Goal: Navigation & Orientation: Find specific page/section

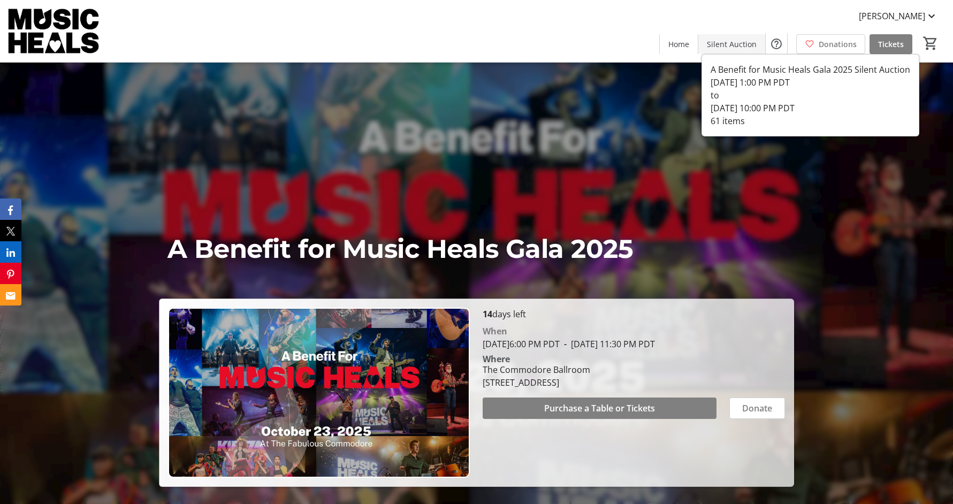
click at [743, 47] on span "Silent Auction" at bounding box center [732, 44] width 50 height 11
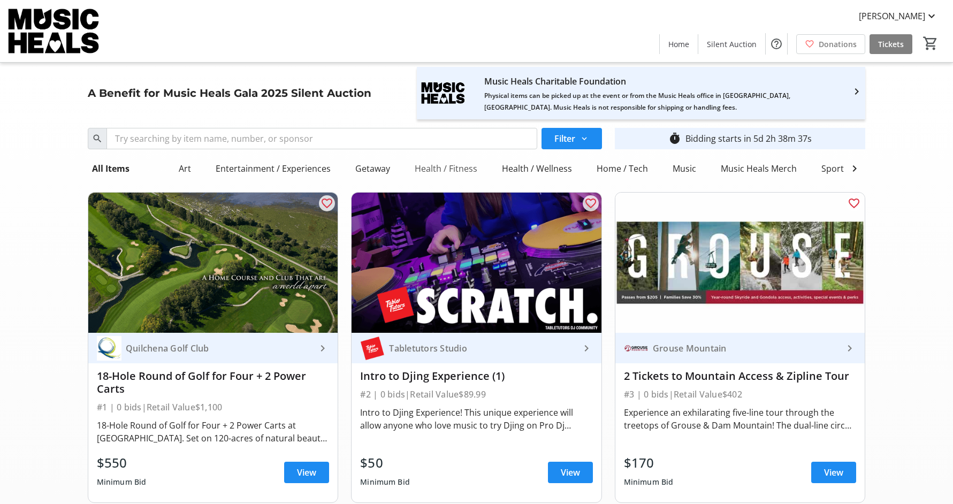
click at [446, 173] on div "Health / Fitness" at bounding box center [445, 168] width 71 height 21
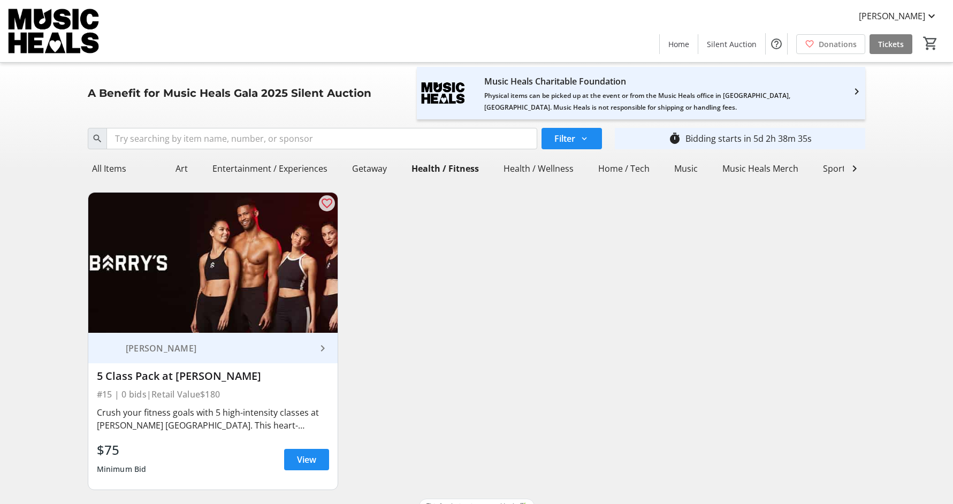
scroll to position [18, 0]
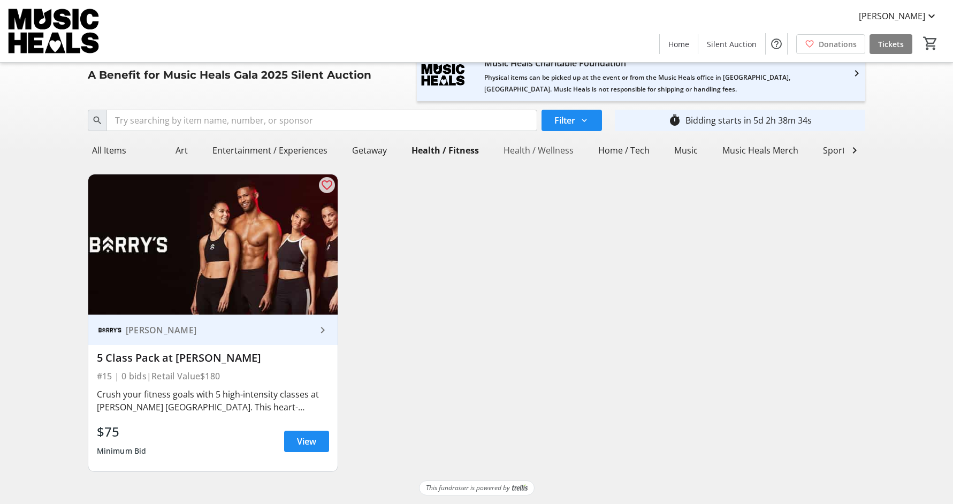
click at [533, 156] on div "Health / Wellness" at bounding box center [538, 150] width 79 height 21
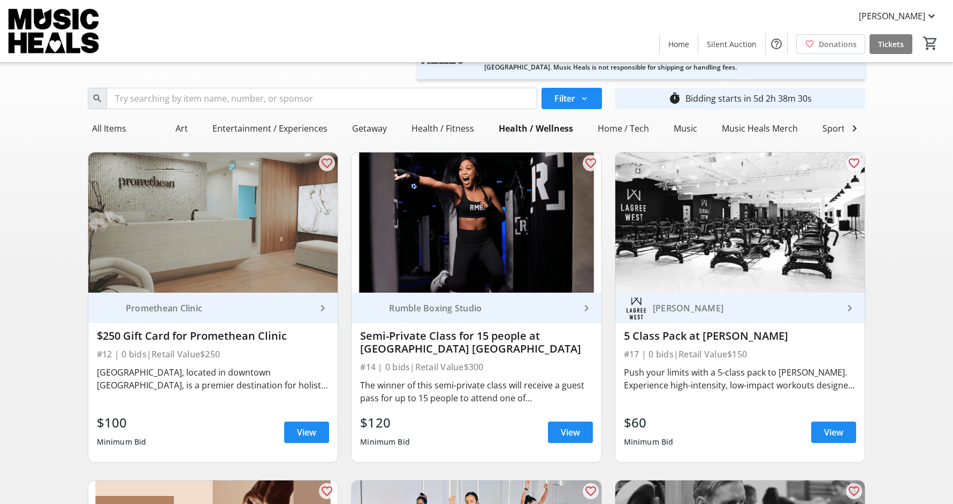
scroll to position [0, 0]
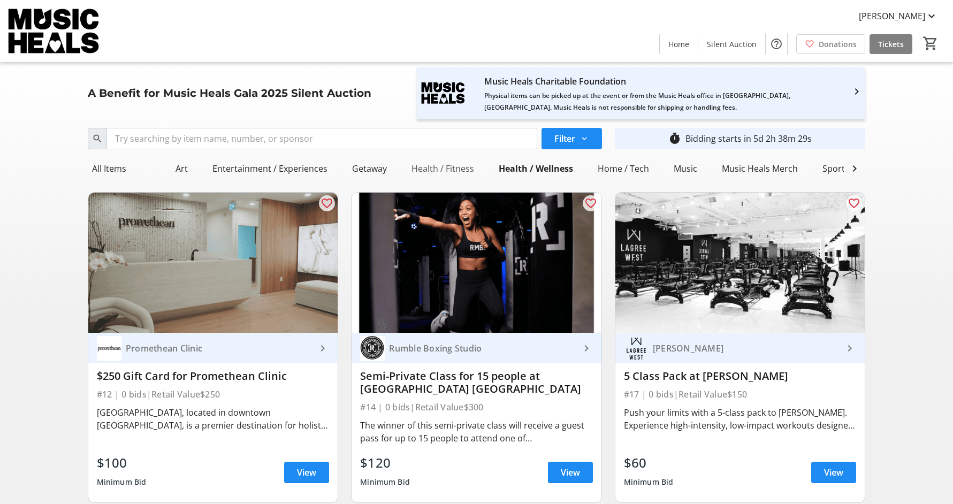
click at [445, 167] on div "Health / Fitness" at bounding box center [442, 168] width 71 height 21
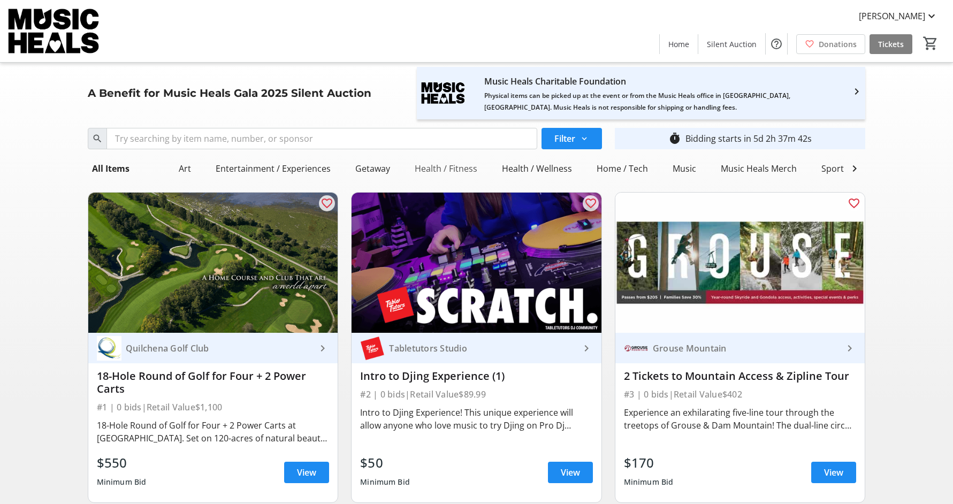
click at [442, 169] on div "Health / Fitness" at bounding box center [445, 168] width 71 height 21
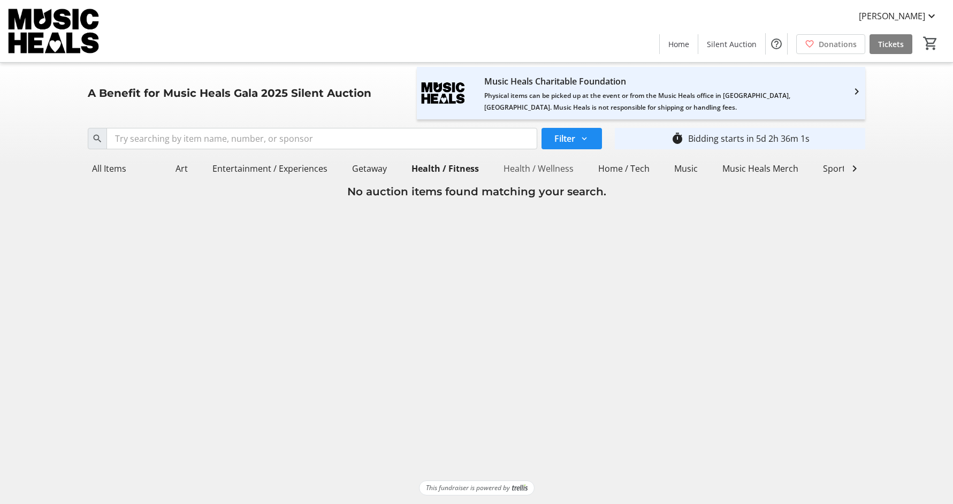
click at [535, 171] on div "Health / Wellness" at bounding box center [538, 168] width 79 height 21
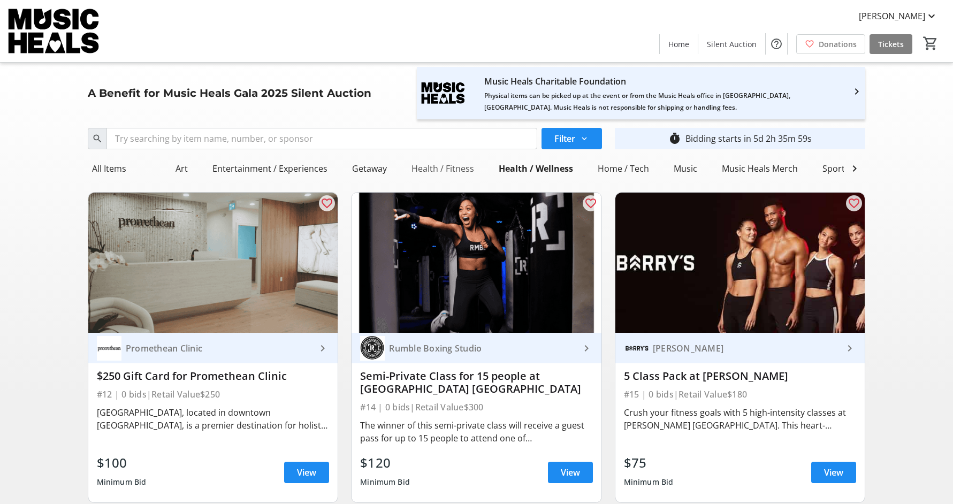
click at [445, 167] on div "Health / Fitness" at bounding box center [442, 168] width 71 height 21
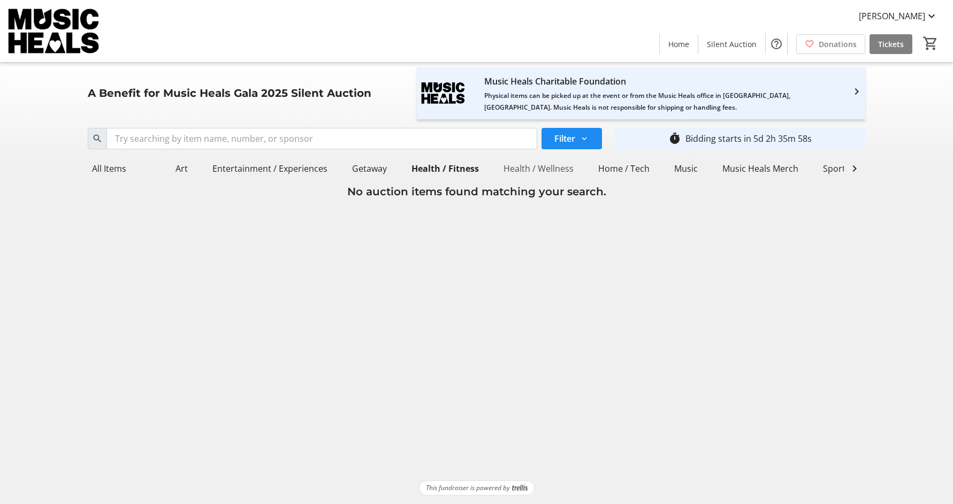
click at [527, 165] on div "Health / Wellness" at bounding box center [538, 168] width 79 height 21
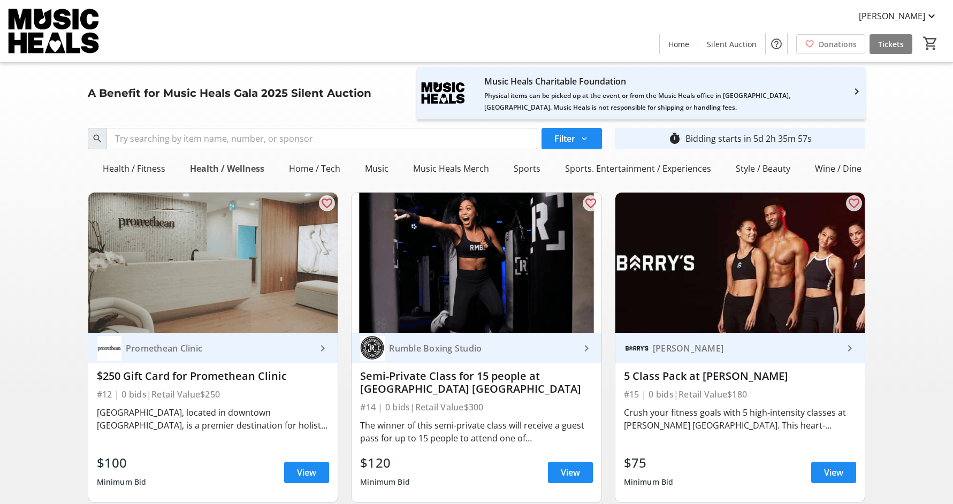
scroll to position [0, 299]
click at [661, 166] on div "Sports. Entertainment / Experiences" at bounding box center [647, 168] width 155 height 21
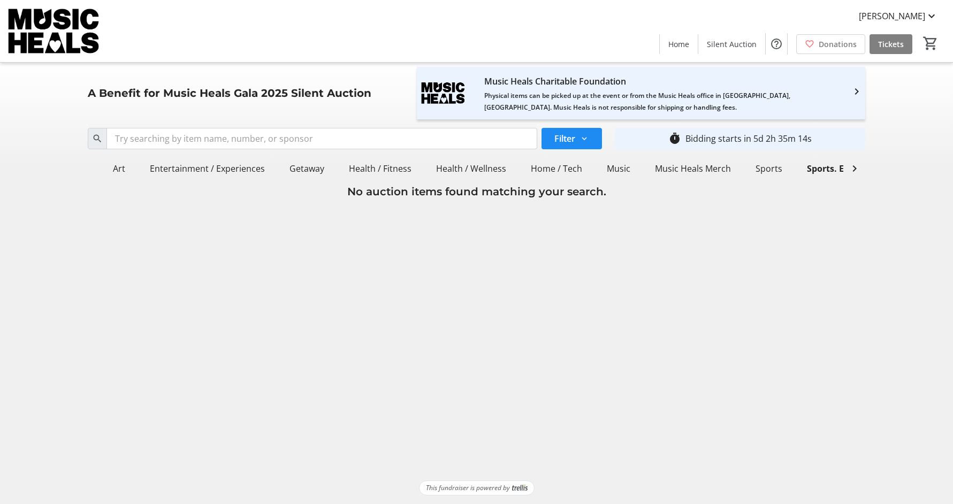
scroll to position [0, 0]
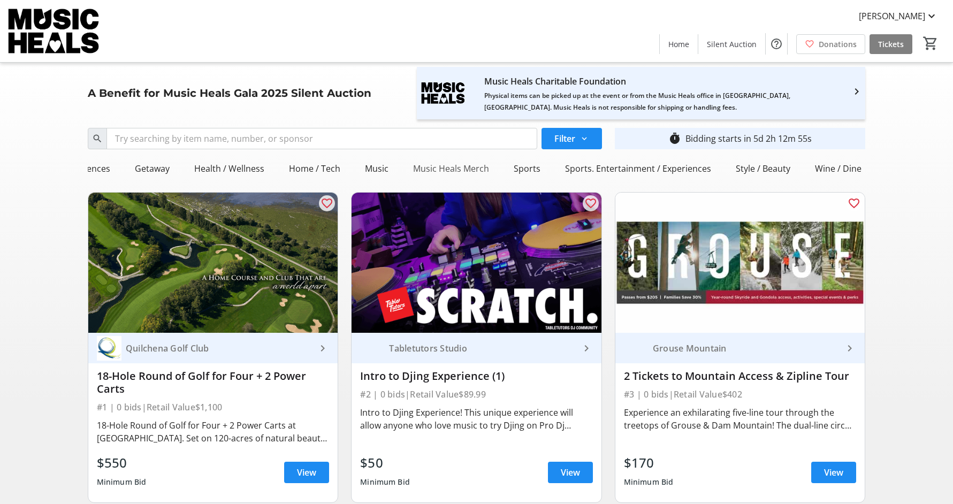
scroll to position [0, 211]
click at [646, 170] on div "Sports. Entertainment / Experiences" at bounding box center [647, 168] width 155 height 21
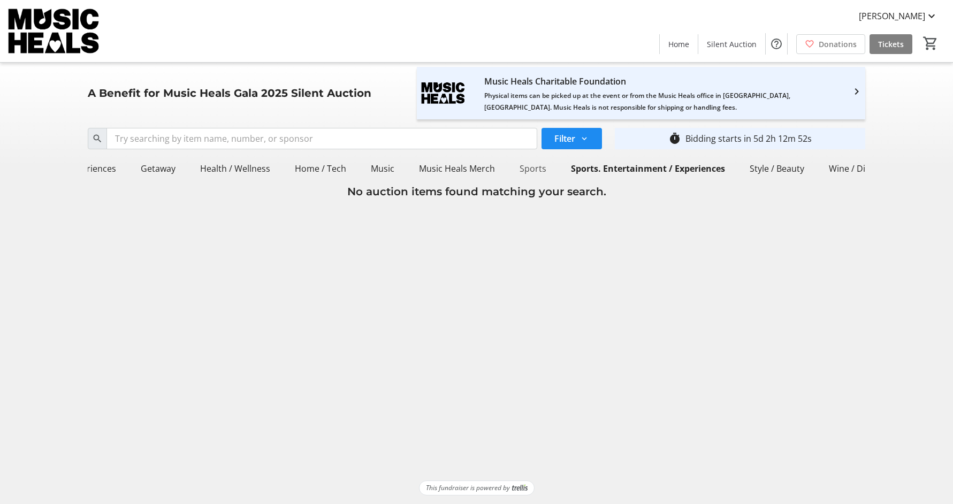
click at [522, 170] on div "Sports" at bounding box center [532, 168] width 35 height 21
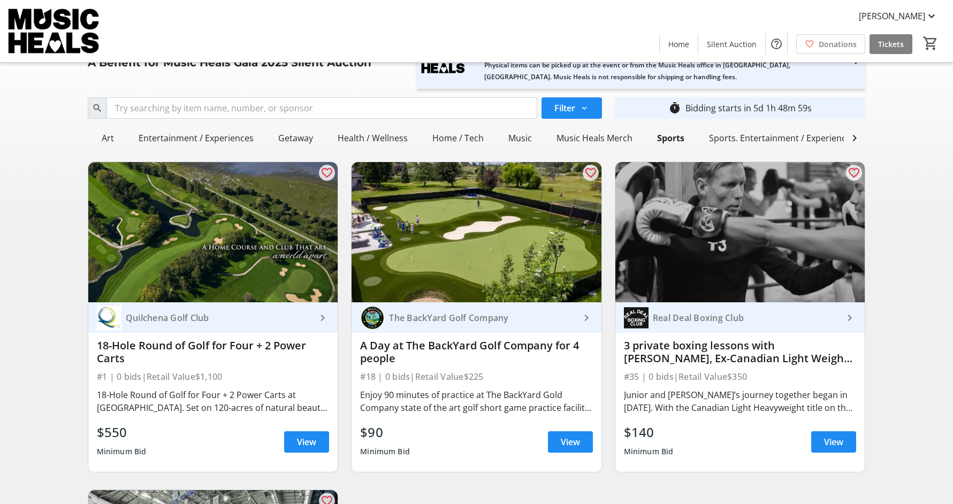
scroll to position [3, 0]
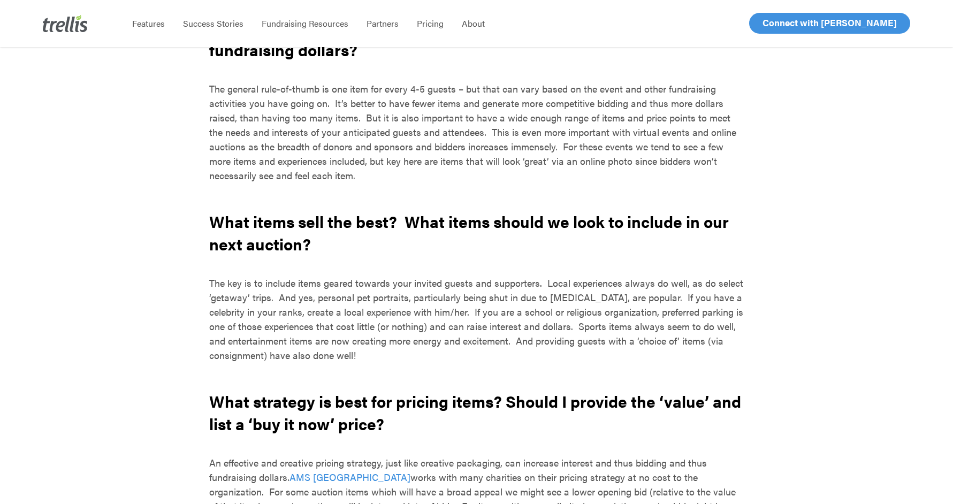
scroll to position [1577, 0]
